Goal: Information Seeking & Learning: Find specific page/section

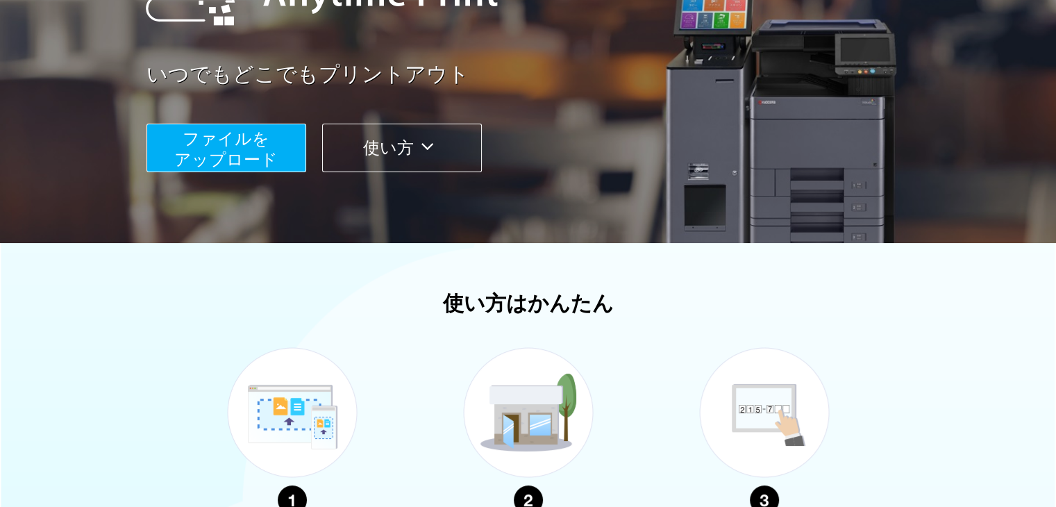
scroll to position [208, 0]
click at [424, 162] on button "使い方" at bounding box center [402, 148] width 160 height 49
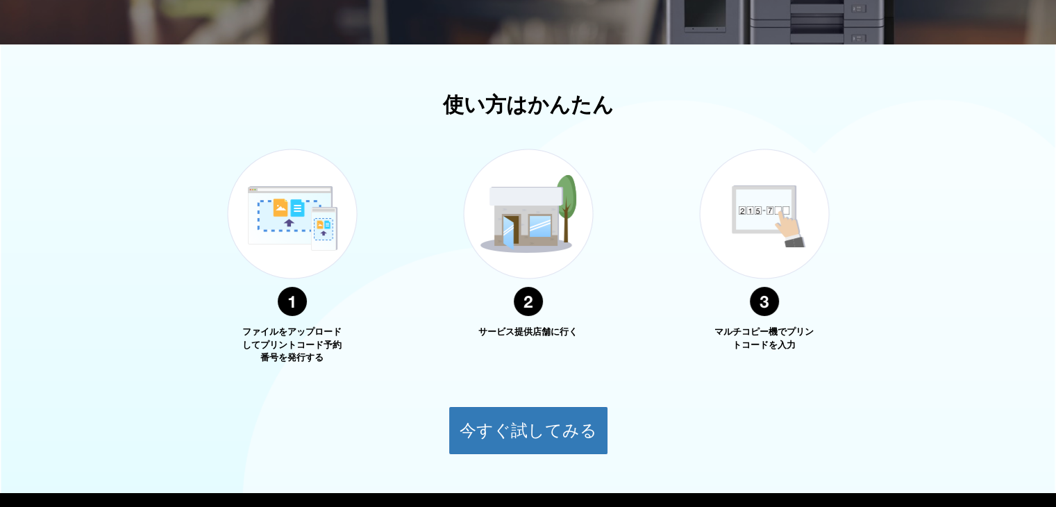
scroll to position [480, 0]
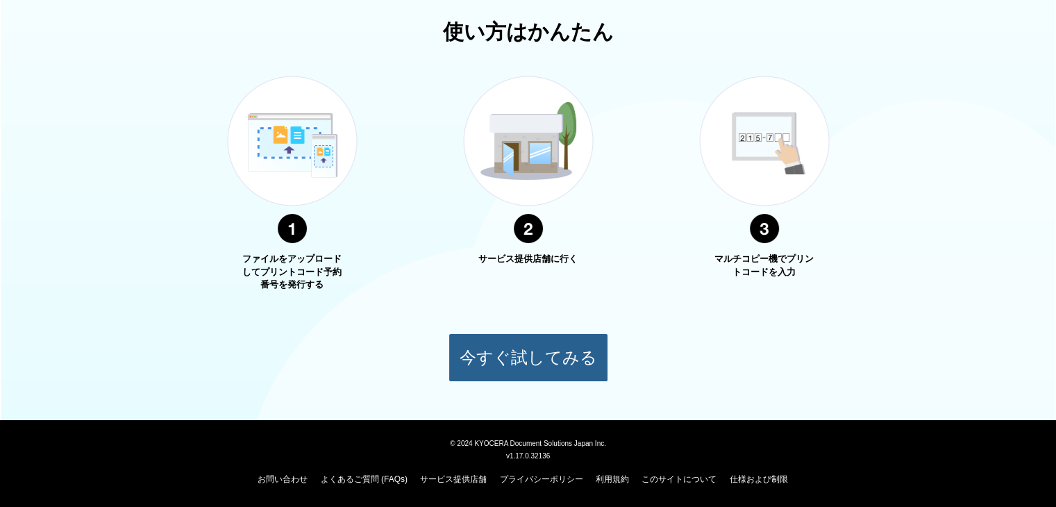
click at [533, 354] on button "今すぐ試してみる" at bounding box center [529, 357] width 160 height 49
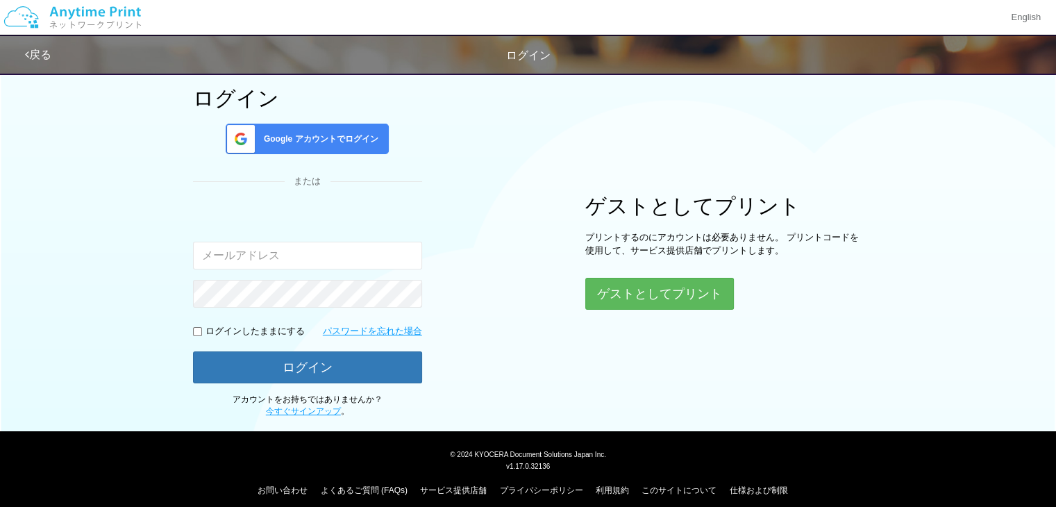
scroll to position [94, 0]
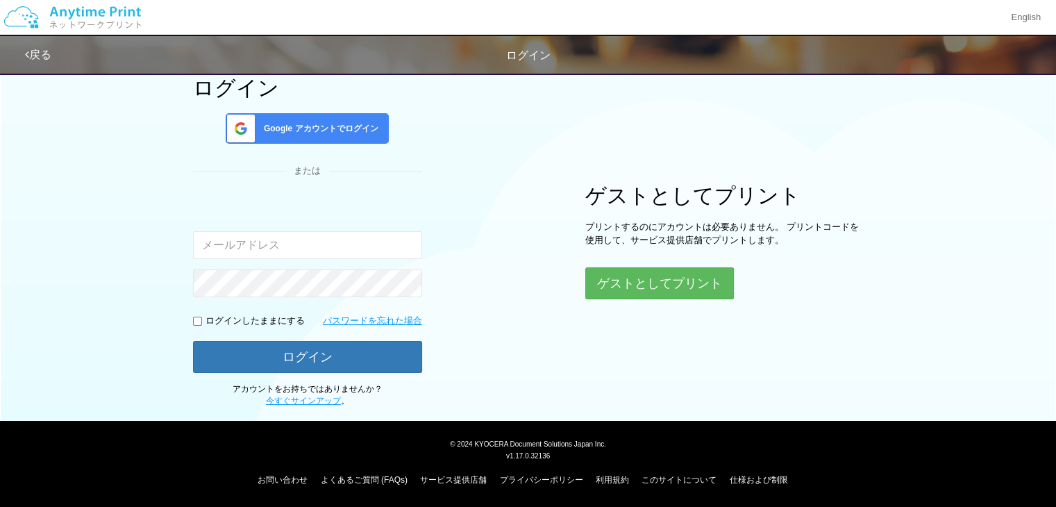
click at [269, 254] on input "email" at bounding box center [307, 245] width 229 height 28
type input "[EMAIL_ADDRESS][DOMAIN_NAME]"
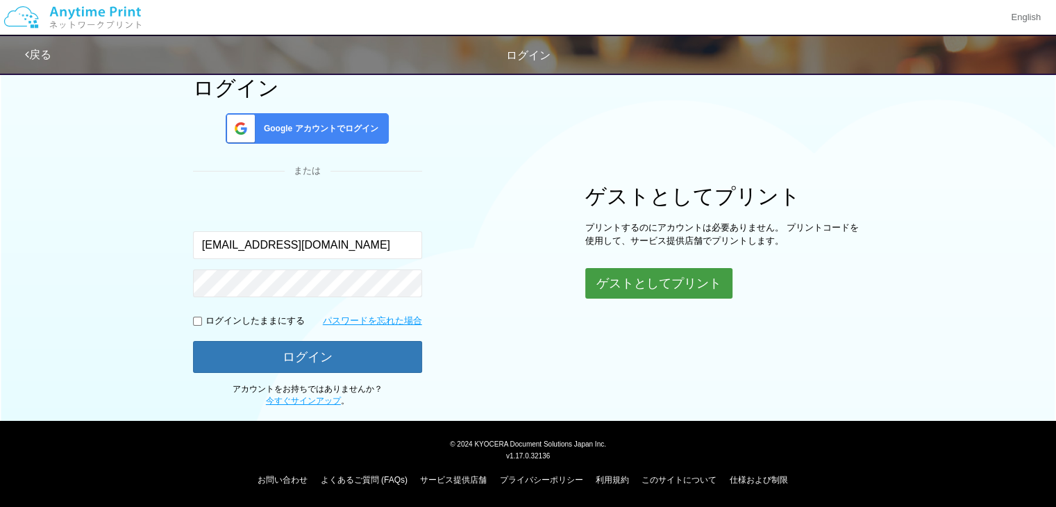
click at [670, 272] on button "ゲストとしてプリント" at bounding box center [658, 283] width 147 height 31
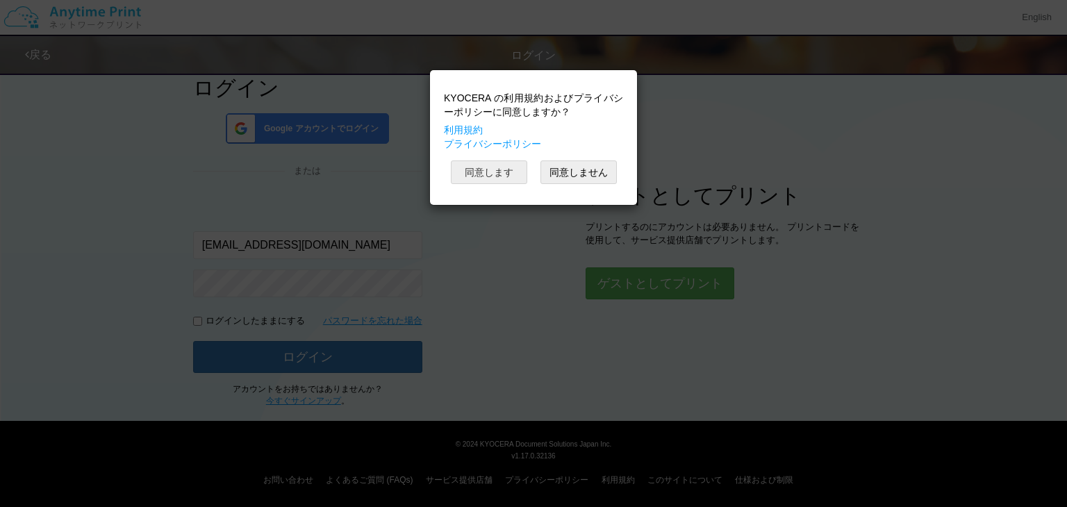
click at [504, 180] on button "同意します" at bounding box center [489, 172] width 76 height 24
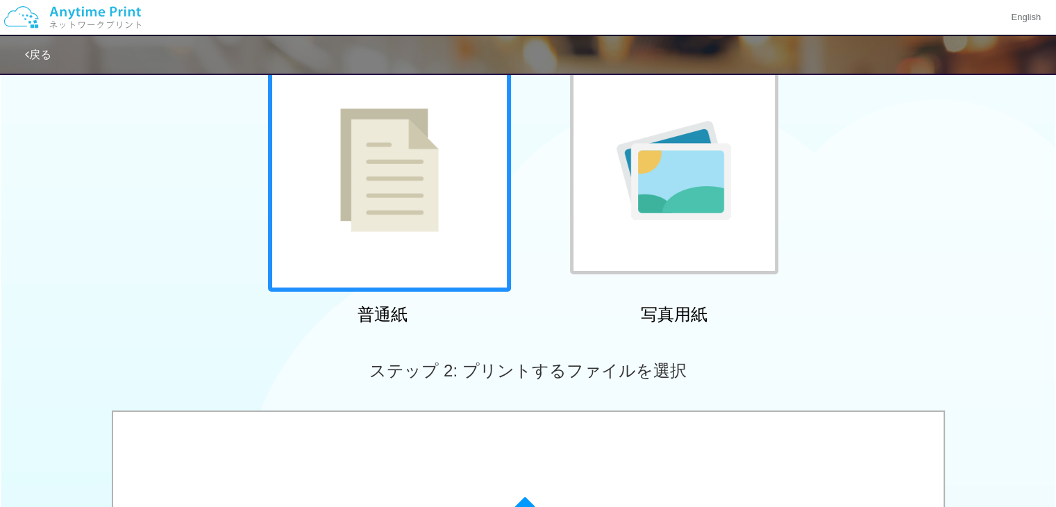
scroll to position [25, 0]
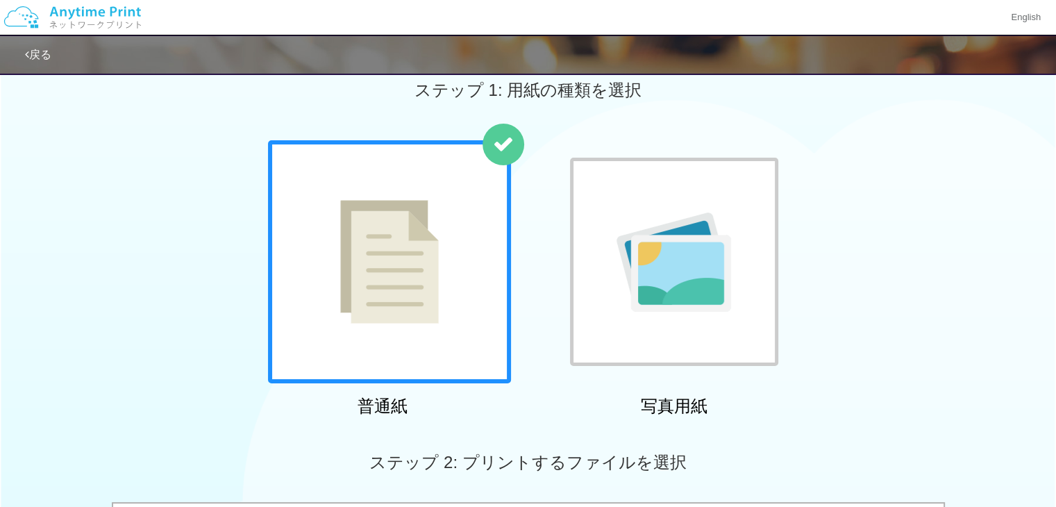
click at [386, 203] on img at bounding box center [389, 262] width 99 height 124
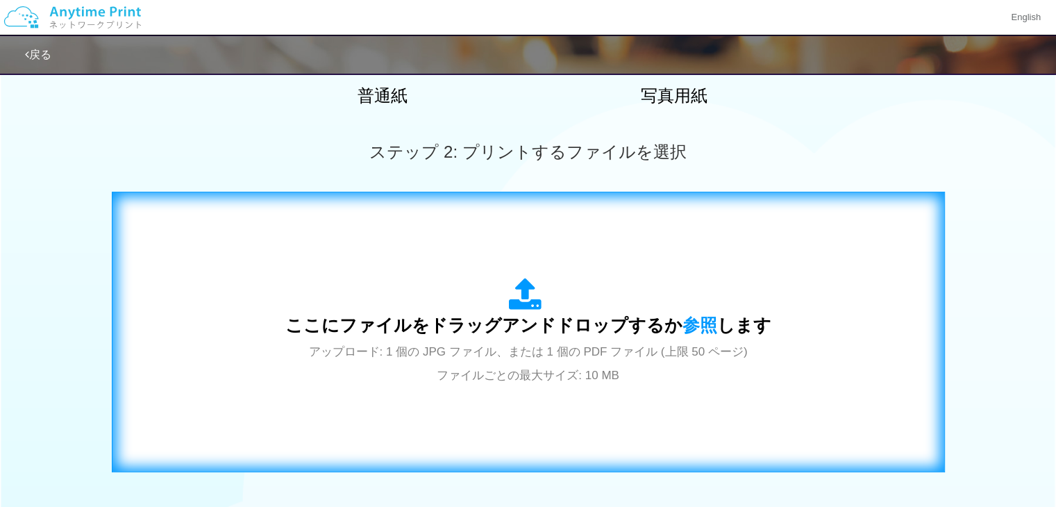
scroll to position [341, 0]
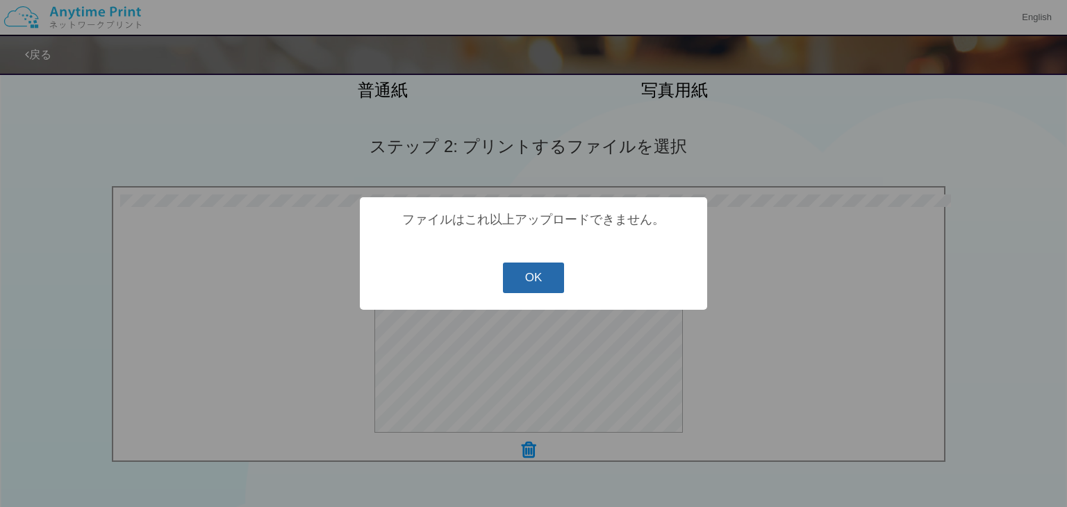
click at [533, 276] on button "OK" at bounding box center [534, 278] width 62 height 31
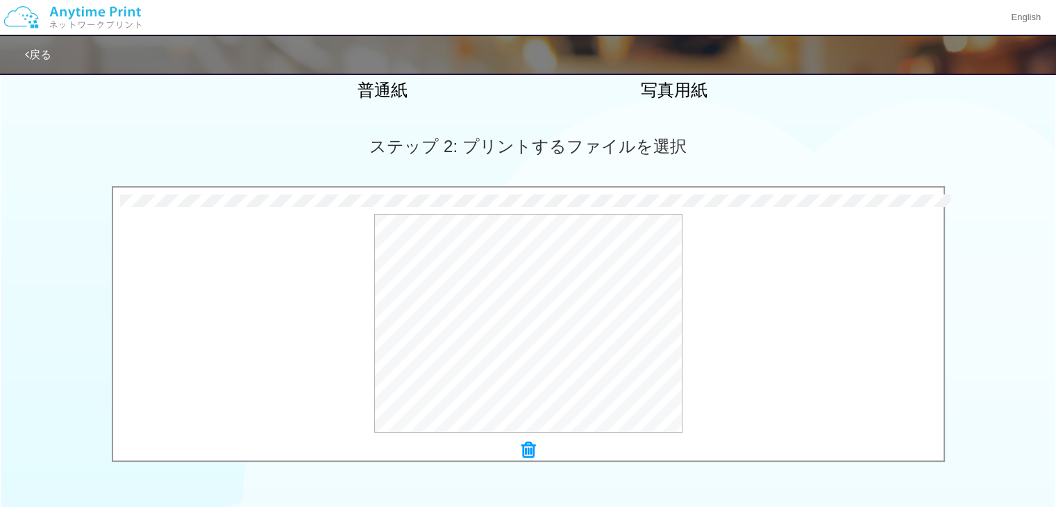
click at [529, 454] on icon at bounding box center [529, 450] width 14 height 18
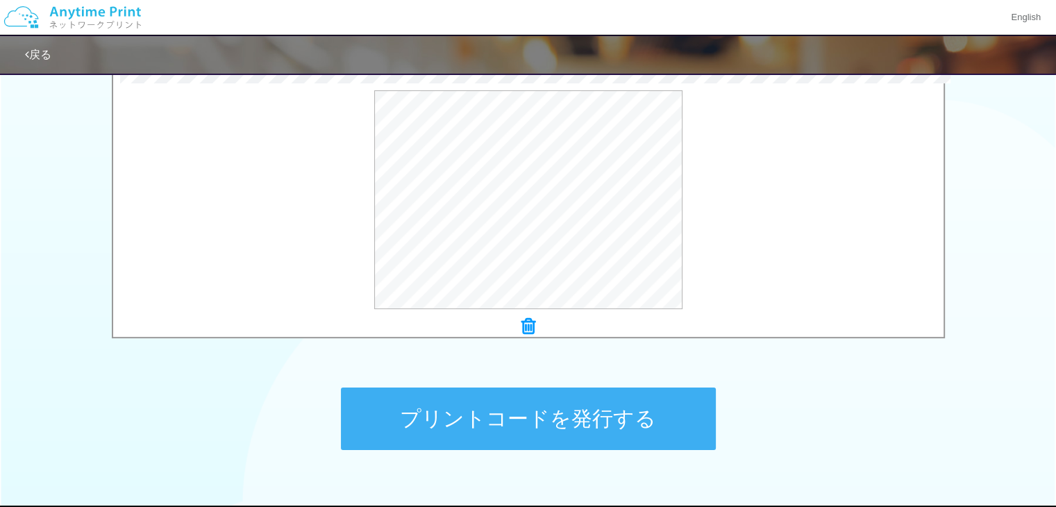
scroll to position [549, 0]
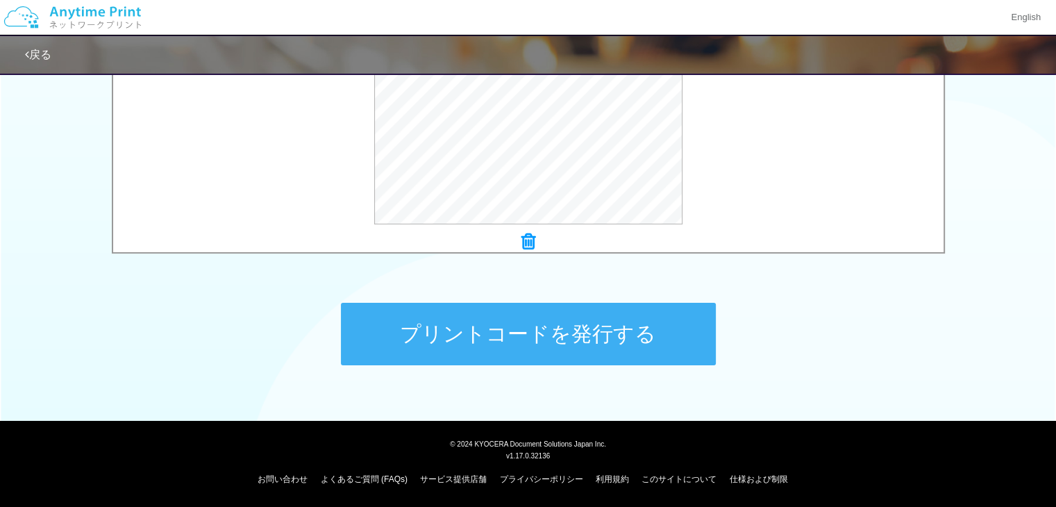
click at [524, 240] on icon at bounding box center [529, 242] width 14 height 18
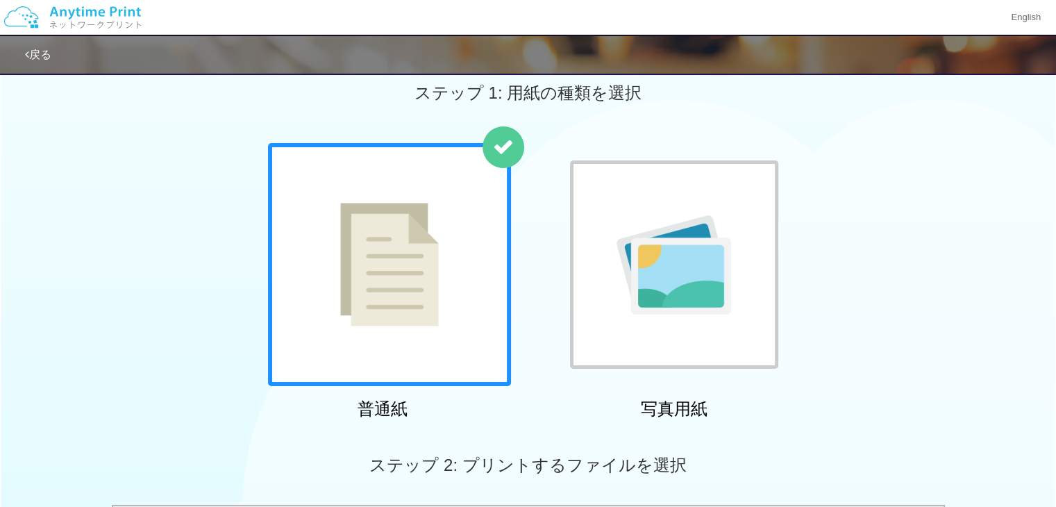
scroll to position [0, 0]
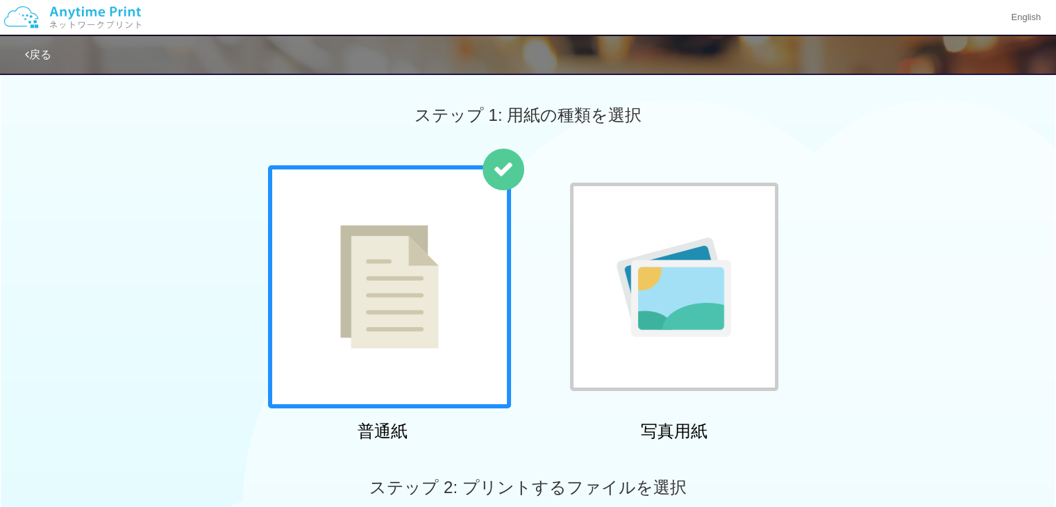
click at [28, 56] on icon at bounding box center [27, 54] width 4 height 11
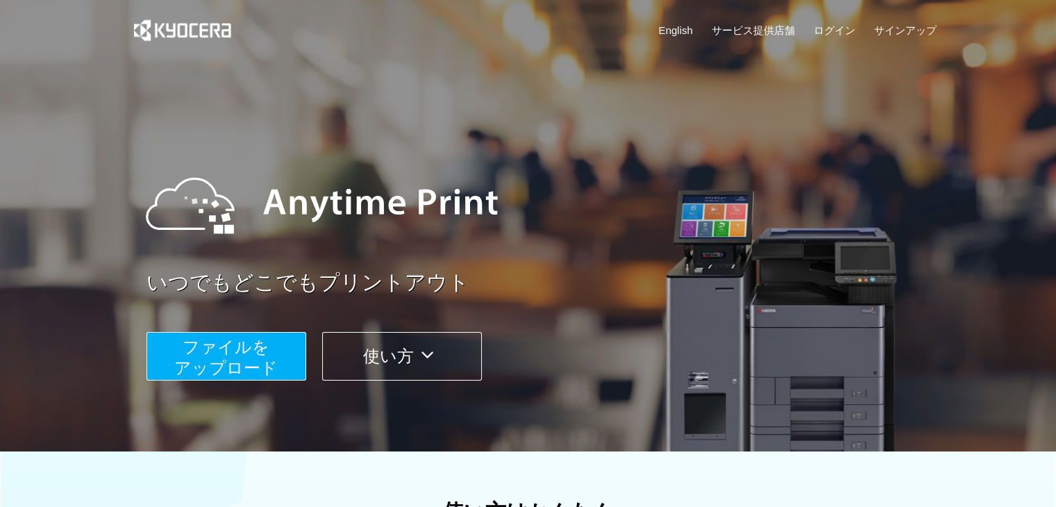
click at [216, 356] on span "ファイルを ​​アップロード" at bounding box center [225, 358] width 103 height 40
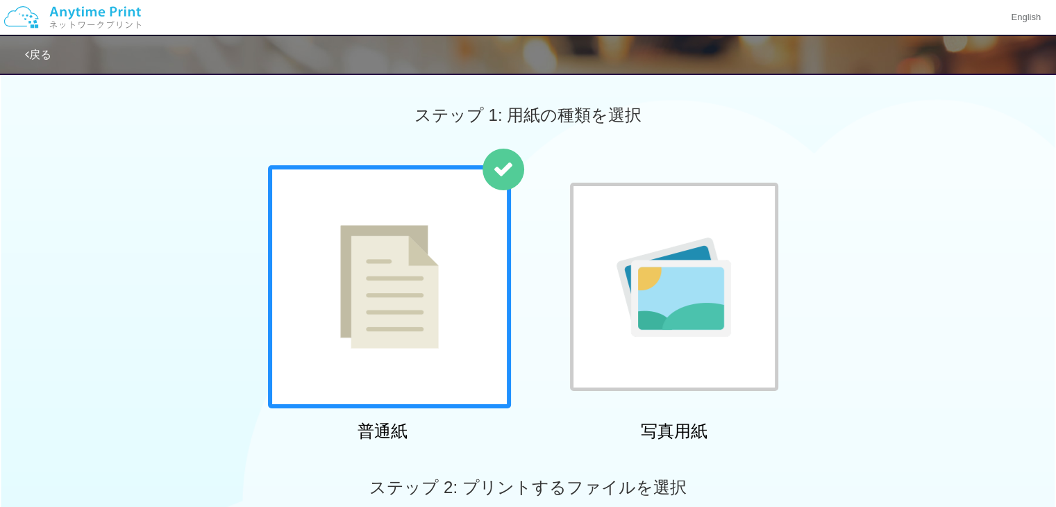
click at [33, 53] on link "戻る" at bounding box center [38, 55] width 26 height 12
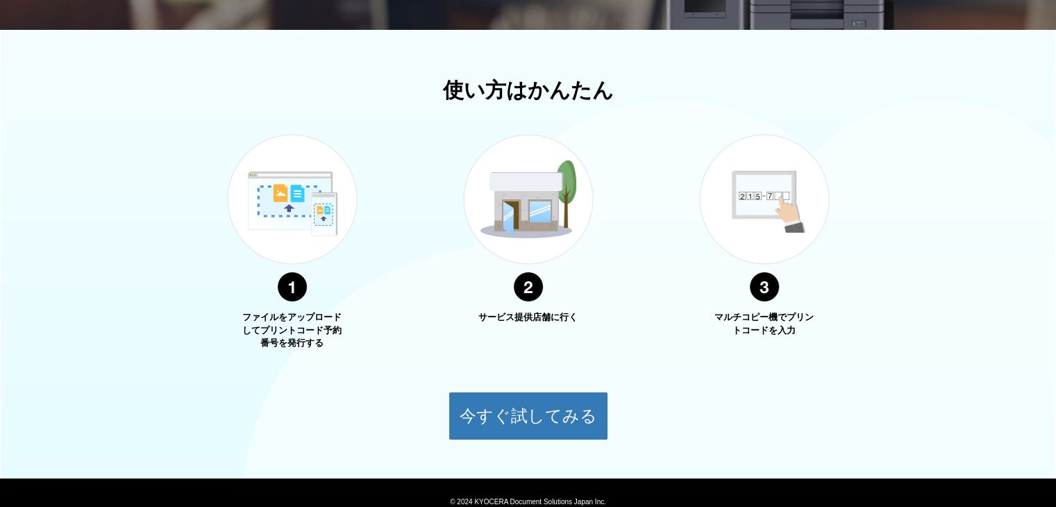
scroll to position [480, 0]
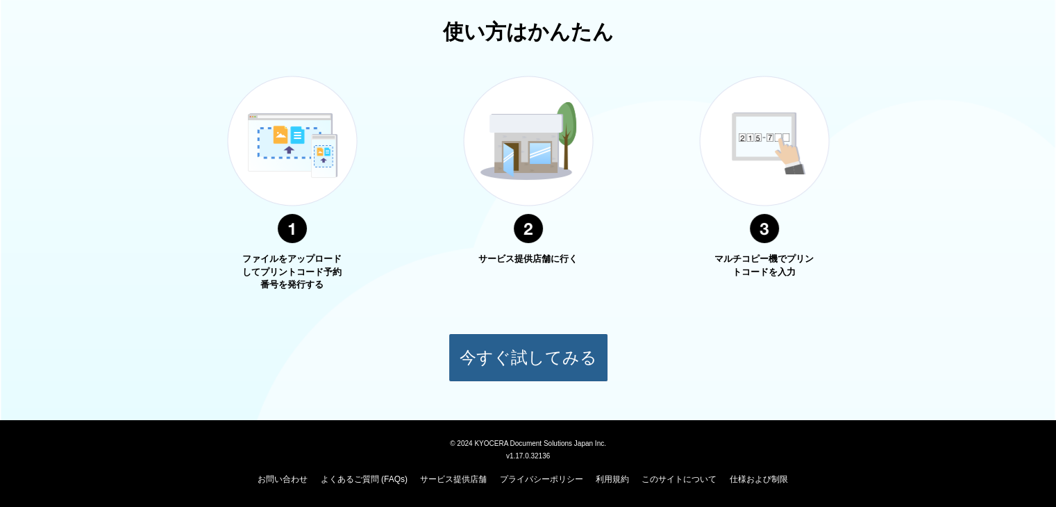
click at [509, 344] on button "今すぐ試してみる" at bounding box center [529, 357] width 160 height 49
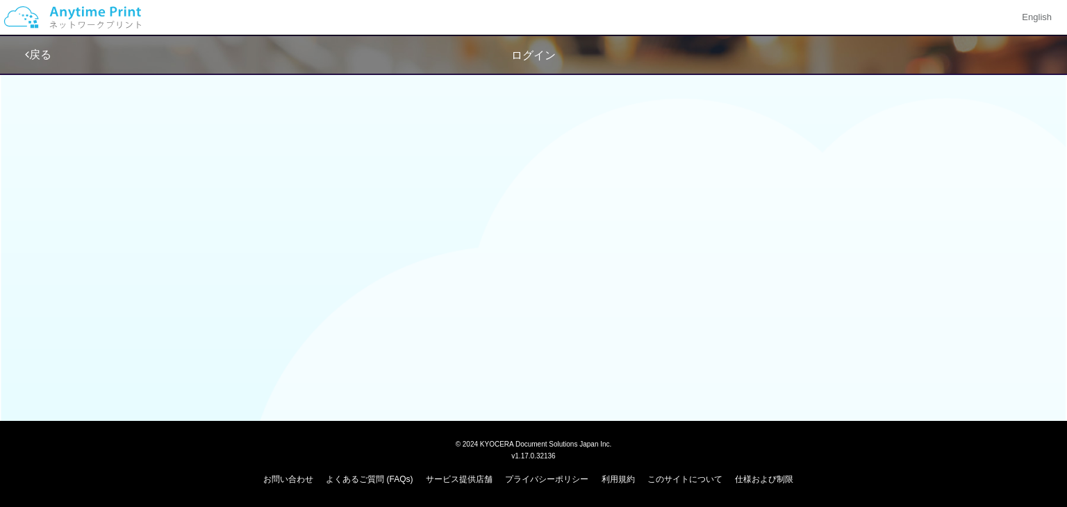
click at [531, 55] on span "ログイン" at bounding box center [533, 55] width 44 height 12
click at [45, 58] on link "戻る" at bounding box center [38, 55] width 26 height 12
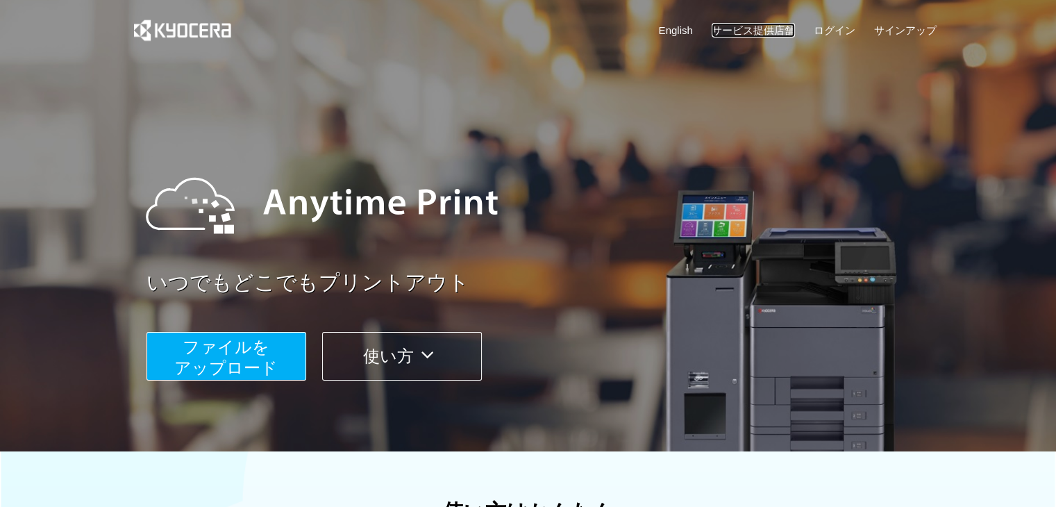
click at [778, 30] on link "サービス提供店舗" at bounding box center [753, 30] width 83 height 15
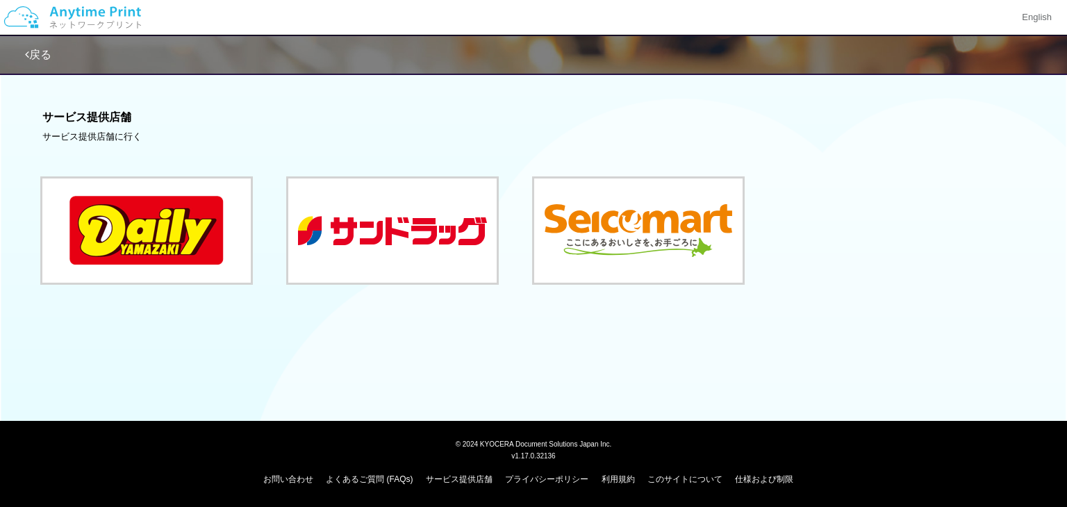
click at [90, 111] on h3 "サービス提供店舗" at bounding box center [532, 117] width 981 height 13
click at [319, 379] on div "戻る サービス提供店舗 サービス提供店舗に行く" at bounding box center [533, 197] width 1067 height 394
click at [349, 257] on button at bounding box center [392, 230] width 208 height 104
click at [113, 134] on div "サービス提供店舗に行く" at bounding box center [532, 137] width 981 height 13
click at [83, 117] on h3 "サービス提供店舗" at bounding box center [532, 117] width 981 height 13
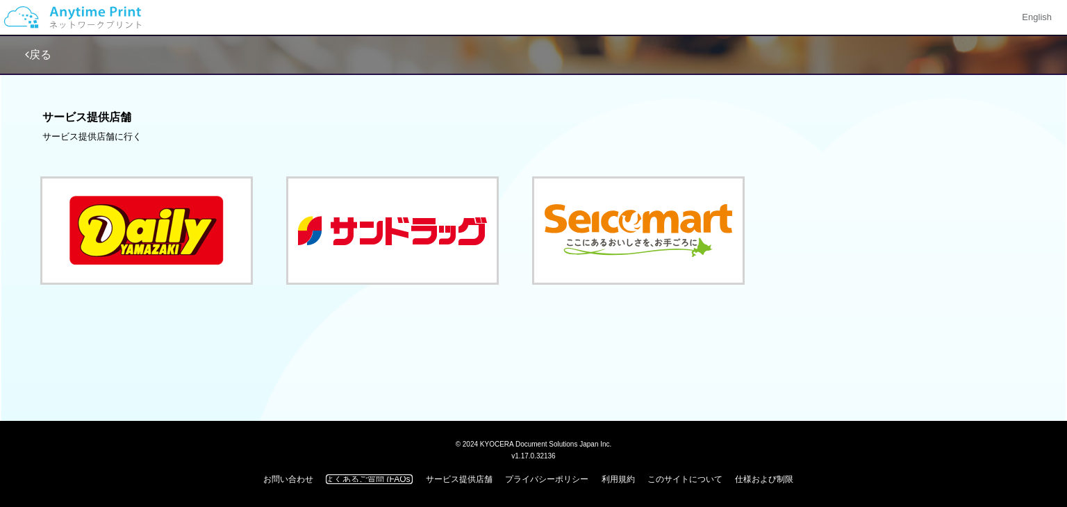
click at [353, 476] on link "よくあるご質問 (FAQs)" at bounding box center [369, 479] width 87 height 10
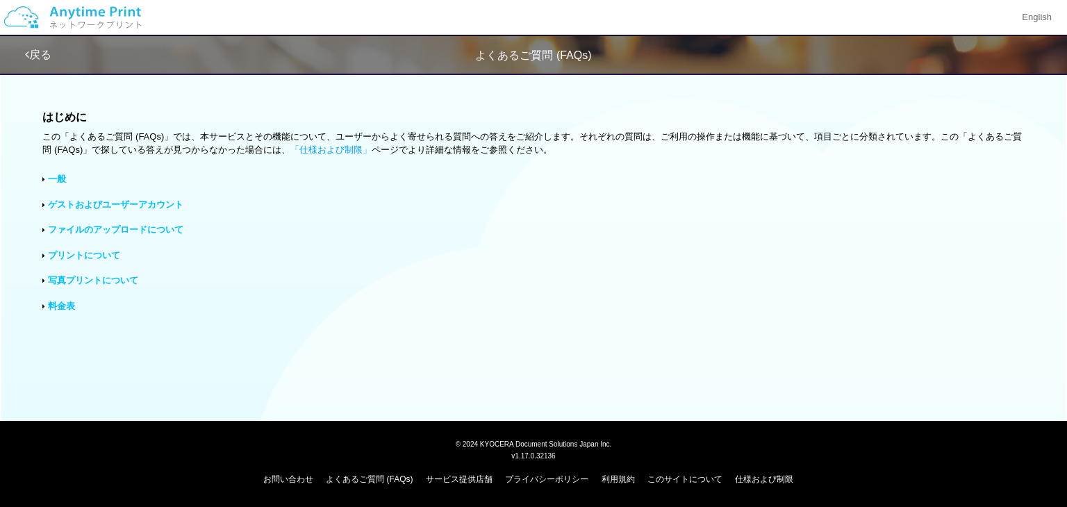
click at [65, 306] on link "料金表" at bounding box center [61, 306] width 27 height 10
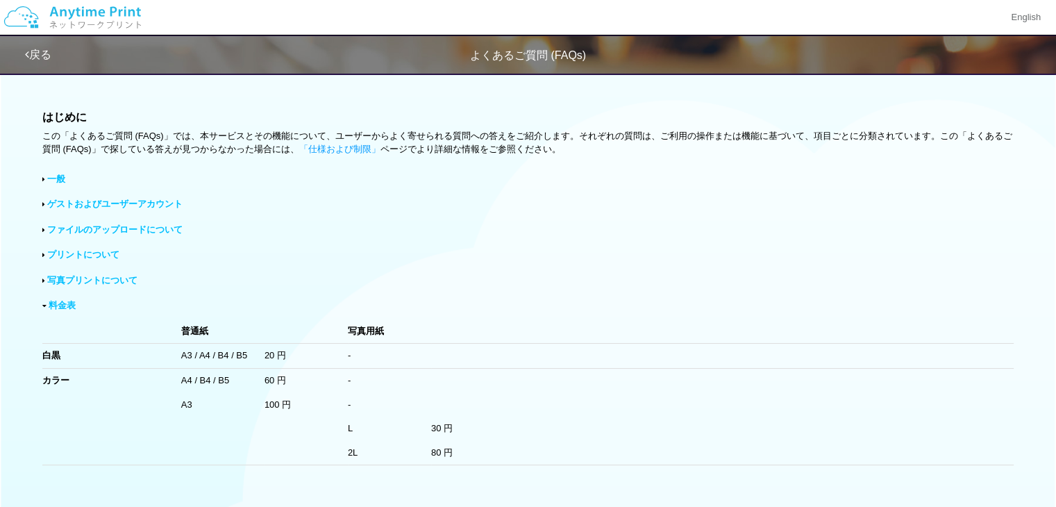
drag, startPoint x: 501, startPoint y: 249, endPoint x: 508, endPoint y: 248, distance: 7.8
click at [508, 249] on div "プリントについて" at bounding box center [528, 255] width 972 height 13
click at [77, 254] on link "プリントについて" at bounding box center [83, 254] width 72 height 10
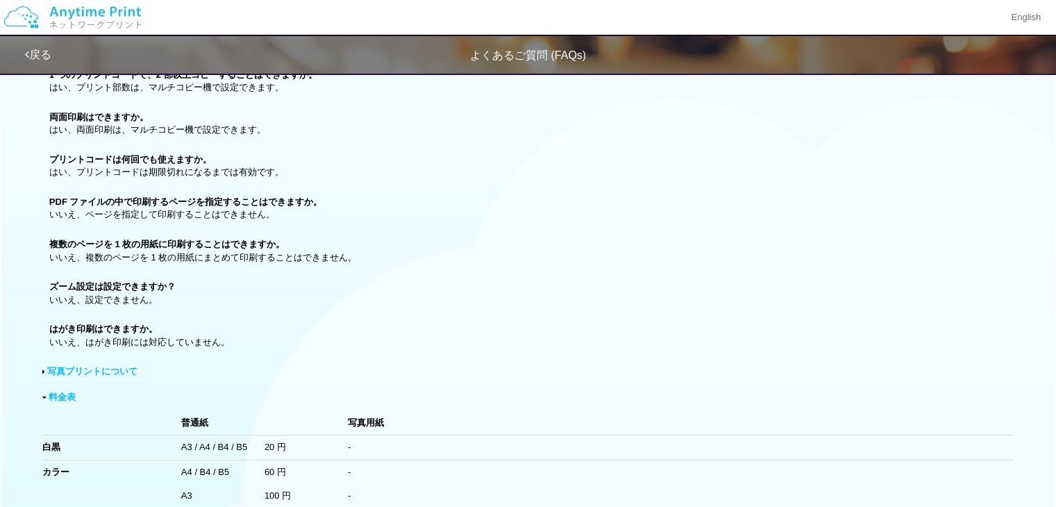
scroll to position [663, 0]
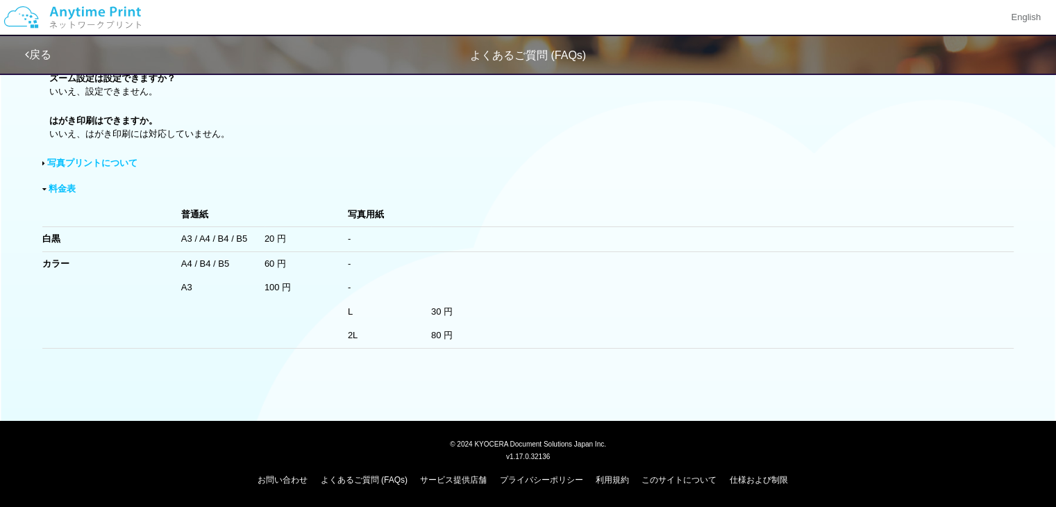
click at [88, 249] on td "白黒" at bounding box center [111, 239] width 139 height 25
click at [86, 240] on td "白黒" at bounding box center [111, 239] width 139 height 25
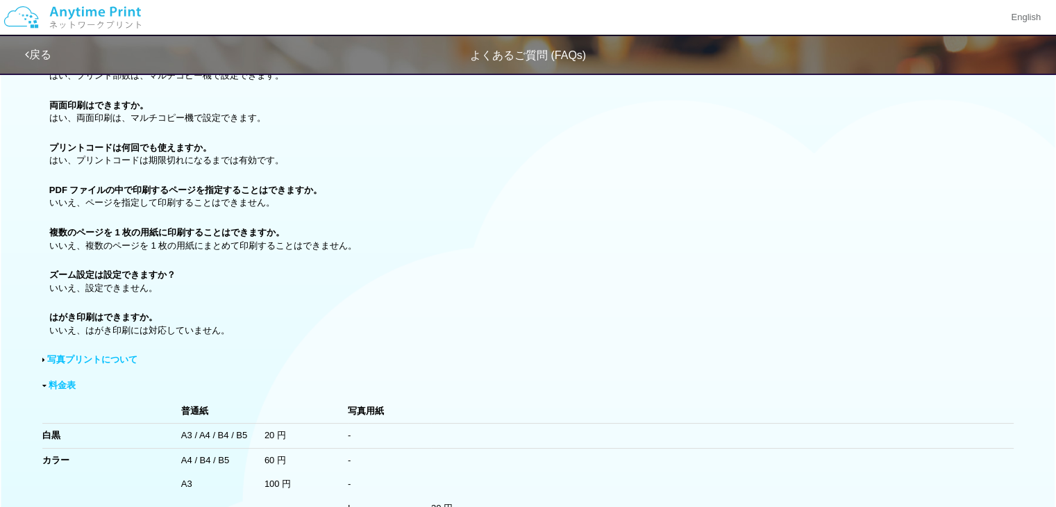
scroll to position [385, 0]
